Goal: Browse casually: Explore the website without a specific task or goal

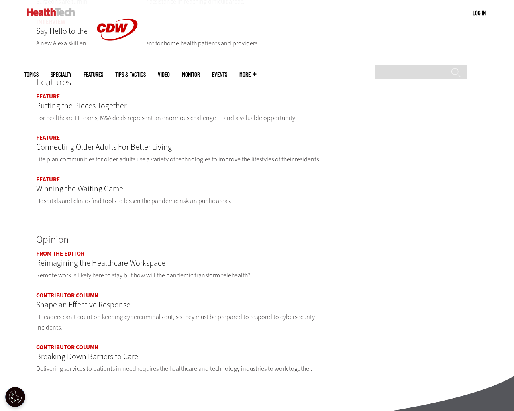
scroll to position [421, 0]
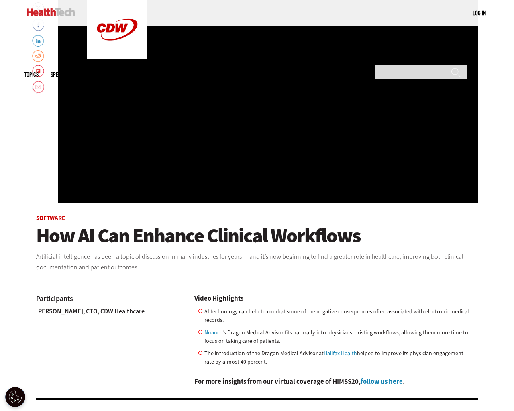
scroll to position [33, 0]
